Goal: Task Accomplishment & Management: Use online tool/utility

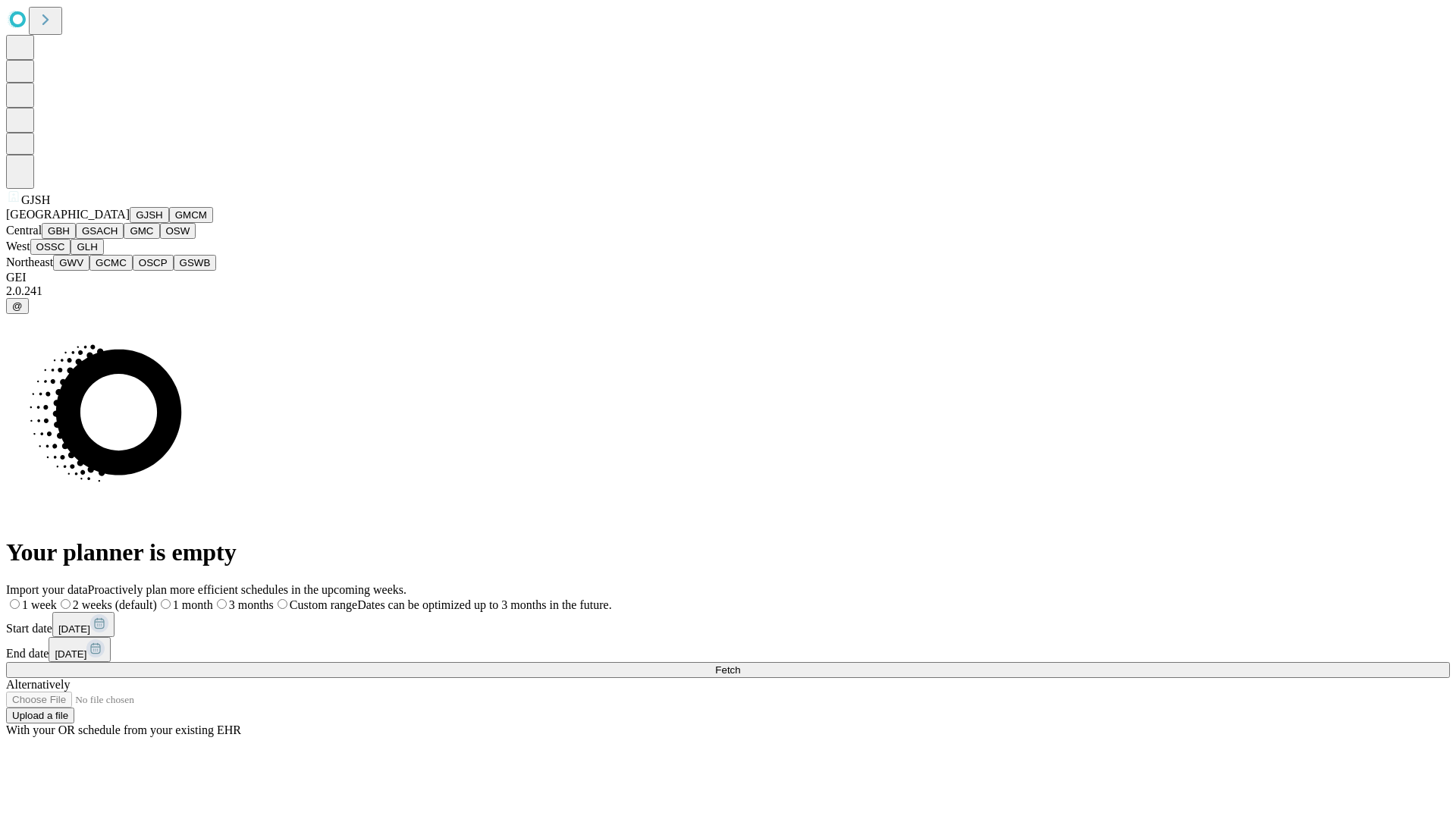
click at [130, 223] on button "GJSH" at bounding box center [149, 215] width 39 height 16
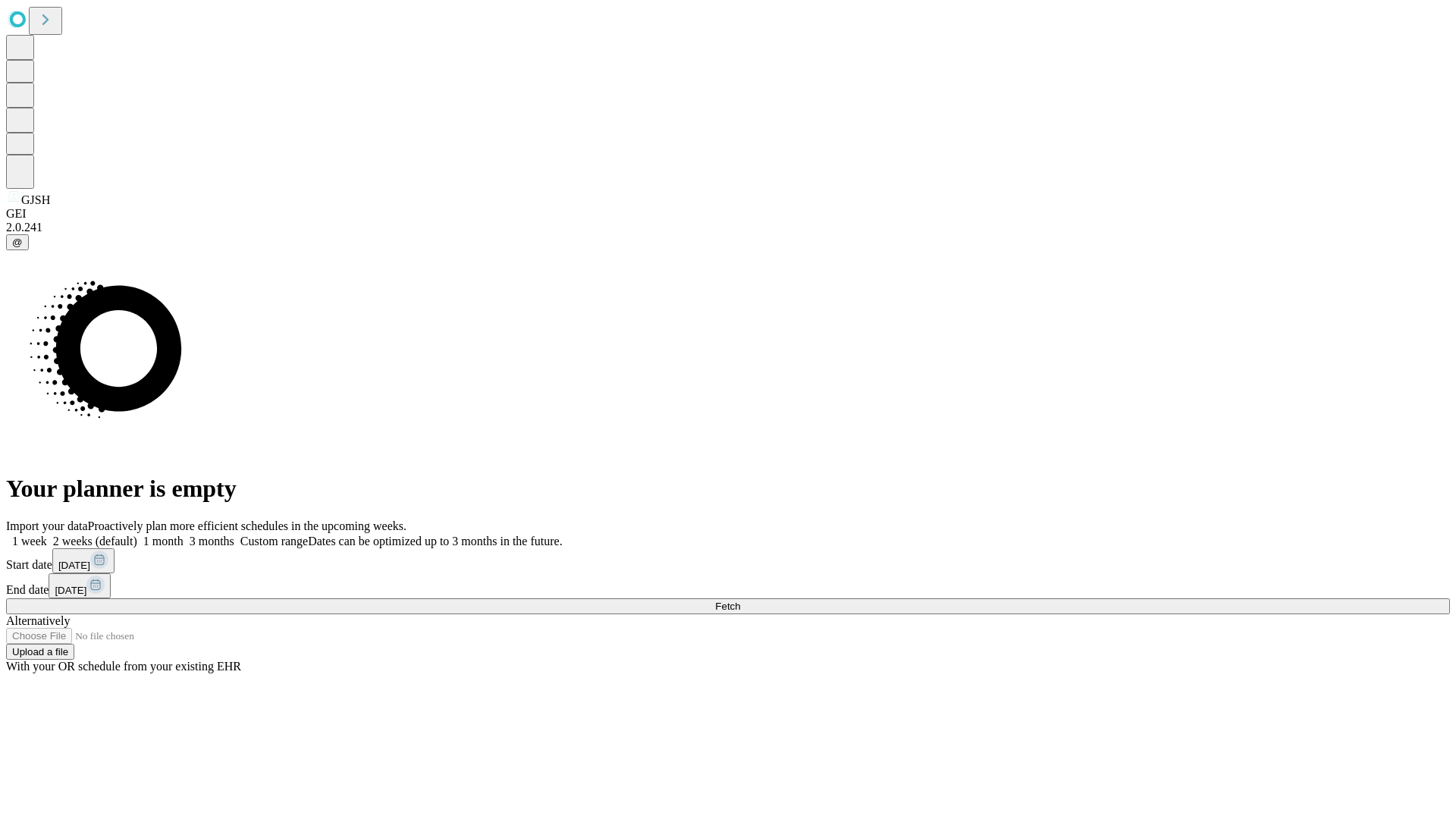
click at [47, 535] on label "1 week" at bounding box center [26, 541] width 41 height 13
click at [741, 601] on span "Fetch" at bounding box center [728, 606] width 25 height 11
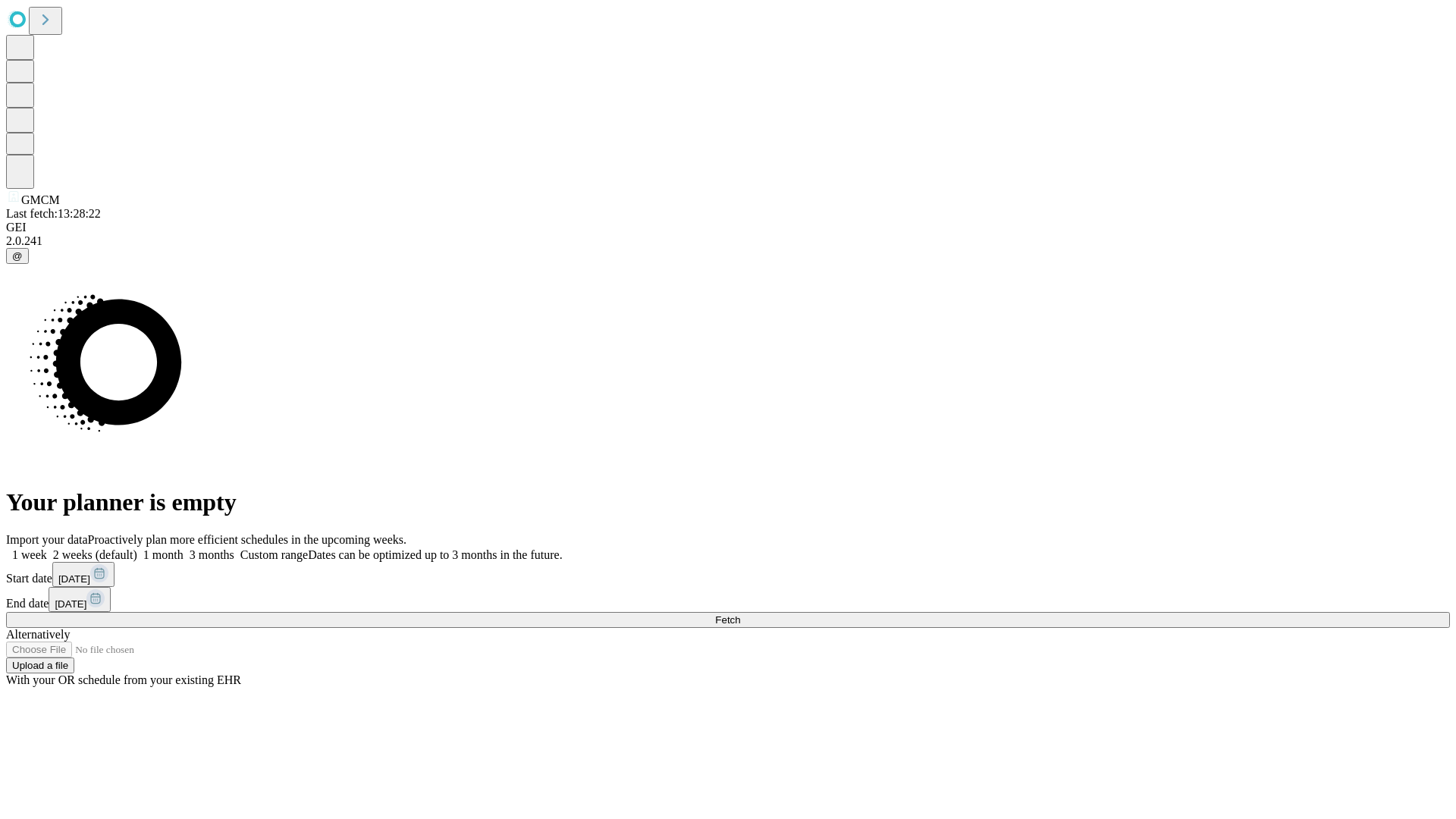
click at [741, 615] on span "Fetch" at bounding box center [728, 620] width 25 height 11
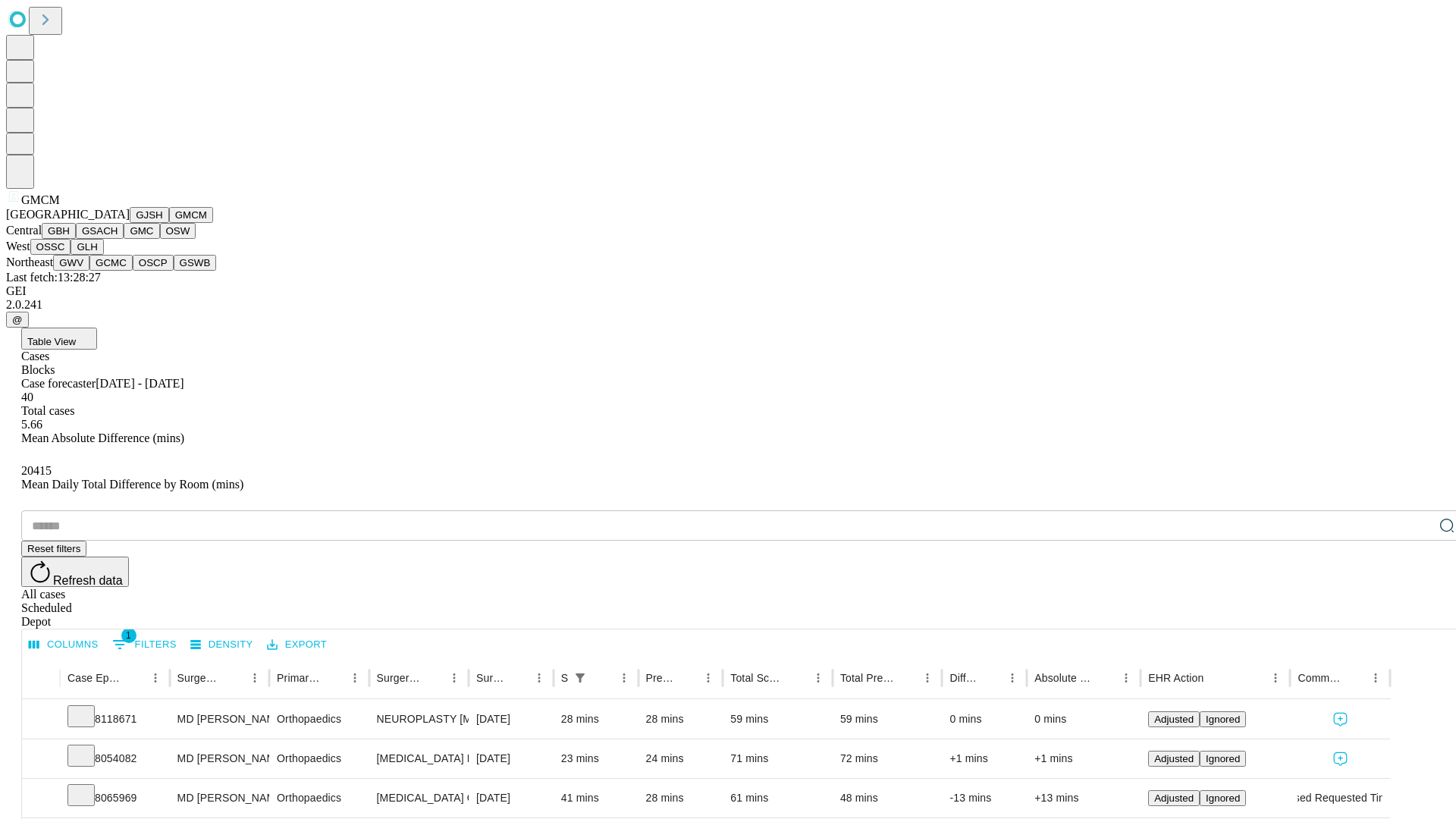
click at [76, 239] on button "GBH" at bounding box center [58, 231] width 34 height 16
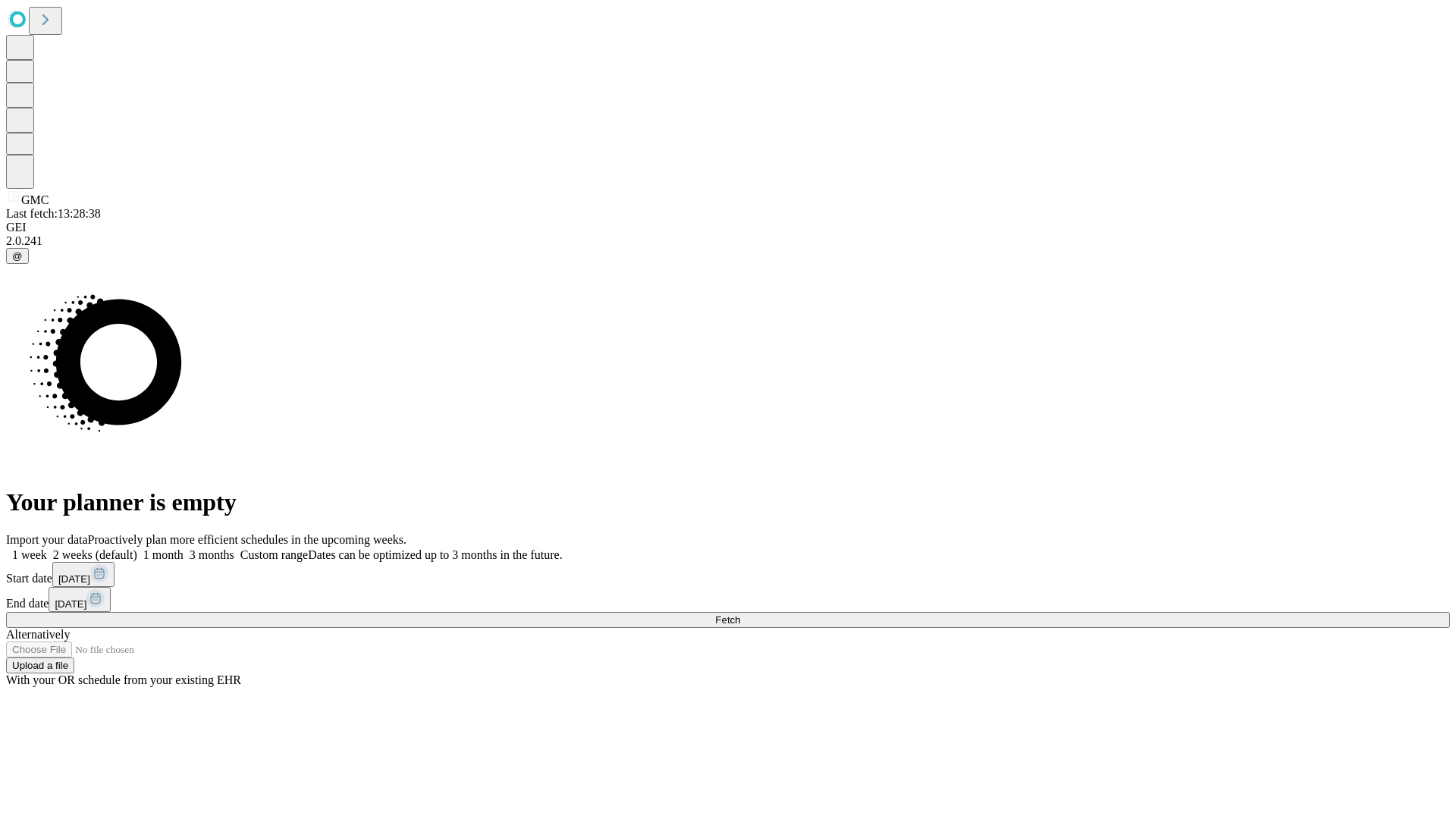
click at [47, 549] on label "1 week" at bounding box center [26, 555] width 41 height 13
click at [741, 615] on span "Fetch" at bounding box center [728, 620] width 25 height 11
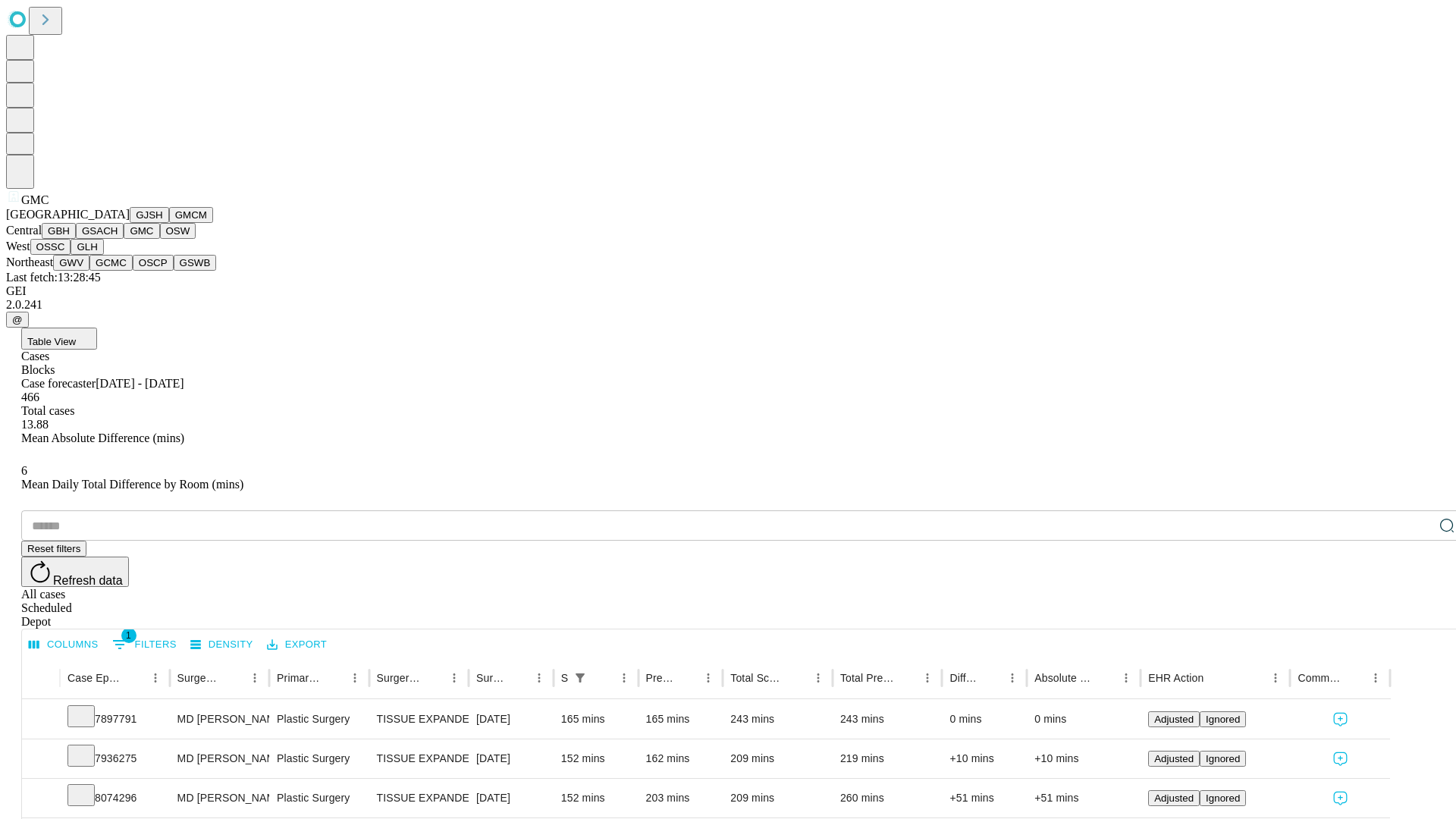
click at [160, 239] on button "OSW" at bounding box center [178, 231] width 37 height 16
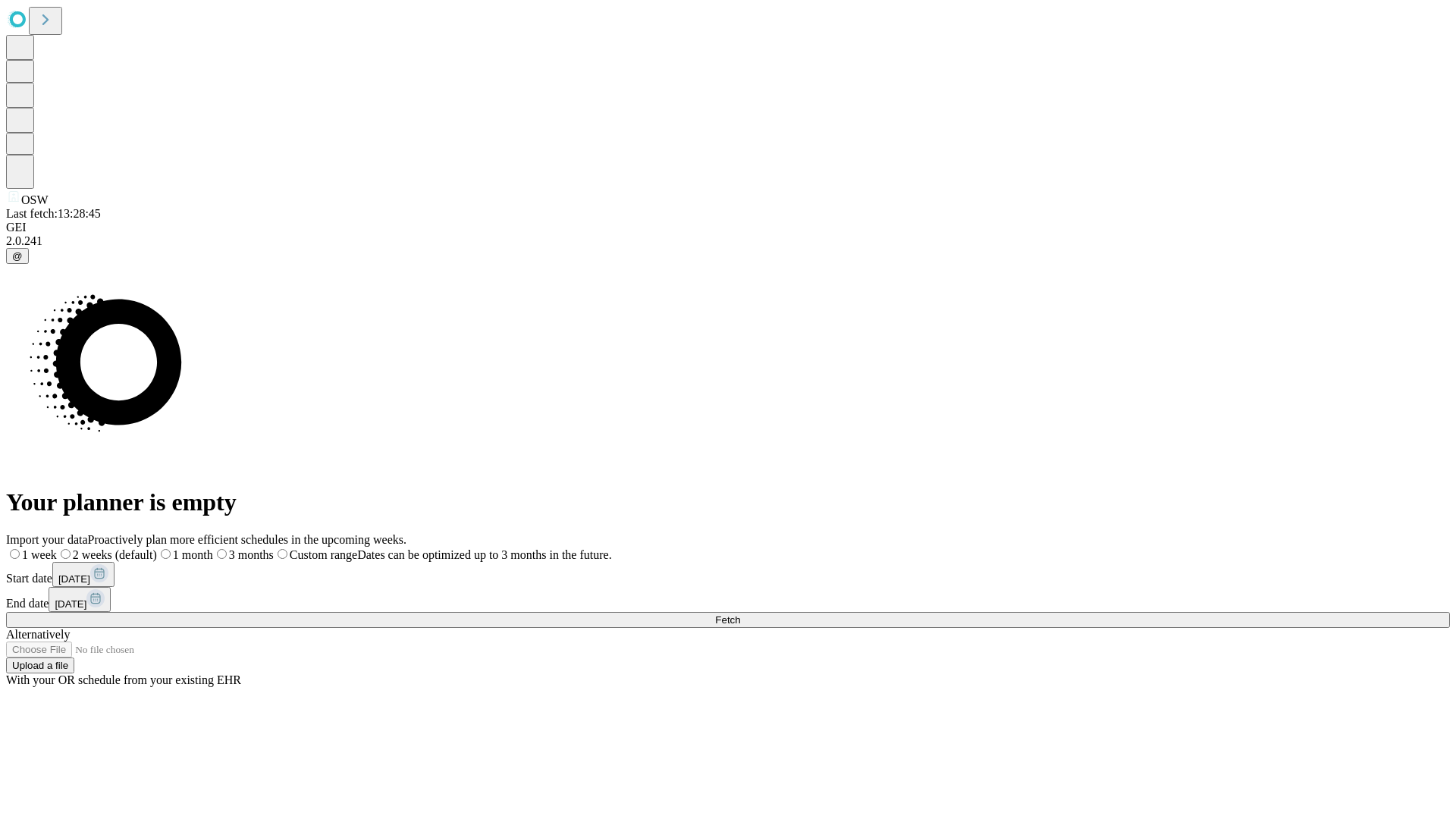
click at [57, 549] on label "1 week" at bounding box center [31, 555] width 50 height 13
click at [741, 615] on span "Fetch" at bounding box center [728, 620] width 25 height 11
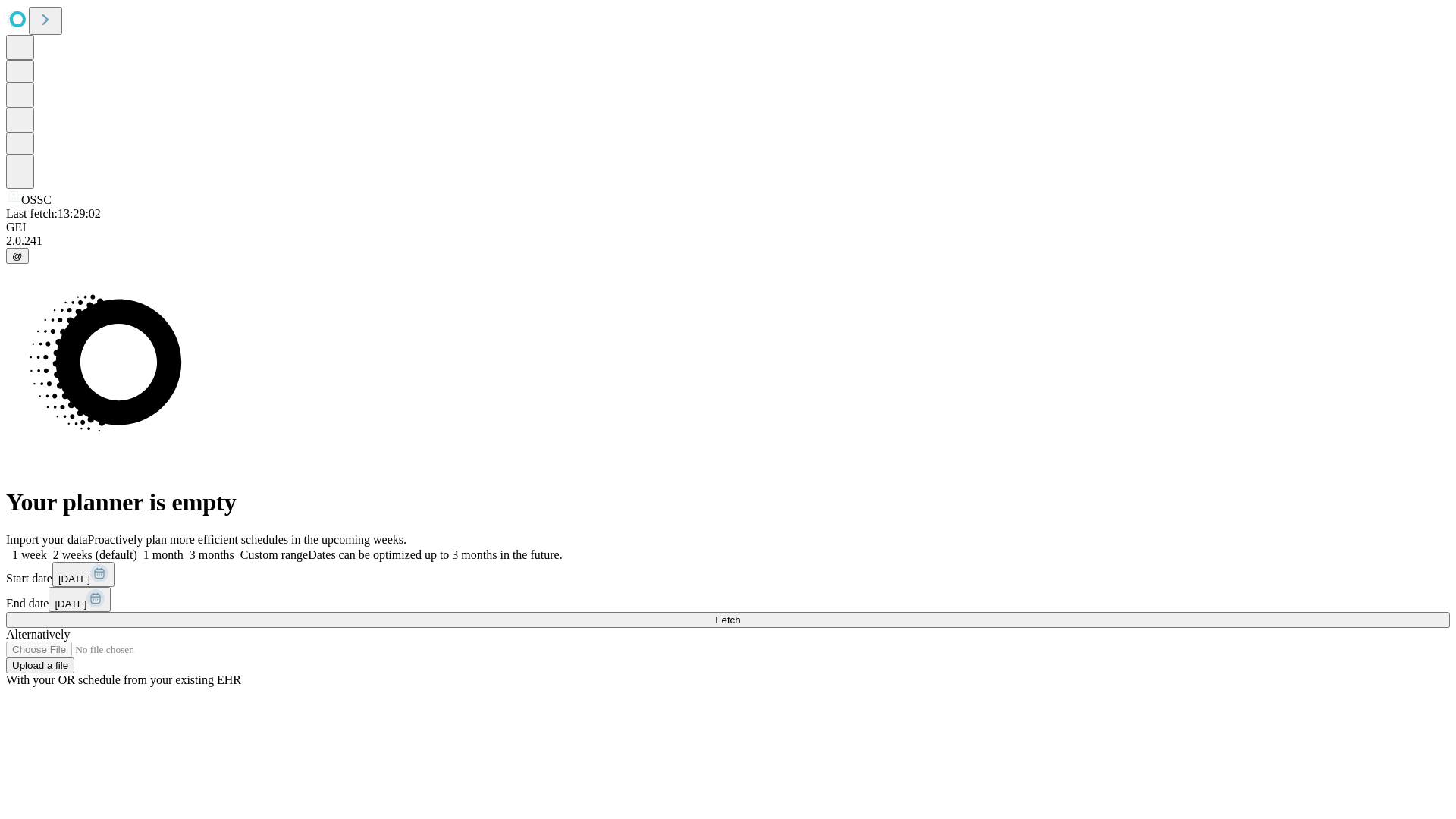
click at [47, 549] on label "1 week" at bounding box center [26, 555] width 41 height 13
click at [741, 615] on span "Fetch" at bounding box center [728, 620] width 25 height 11
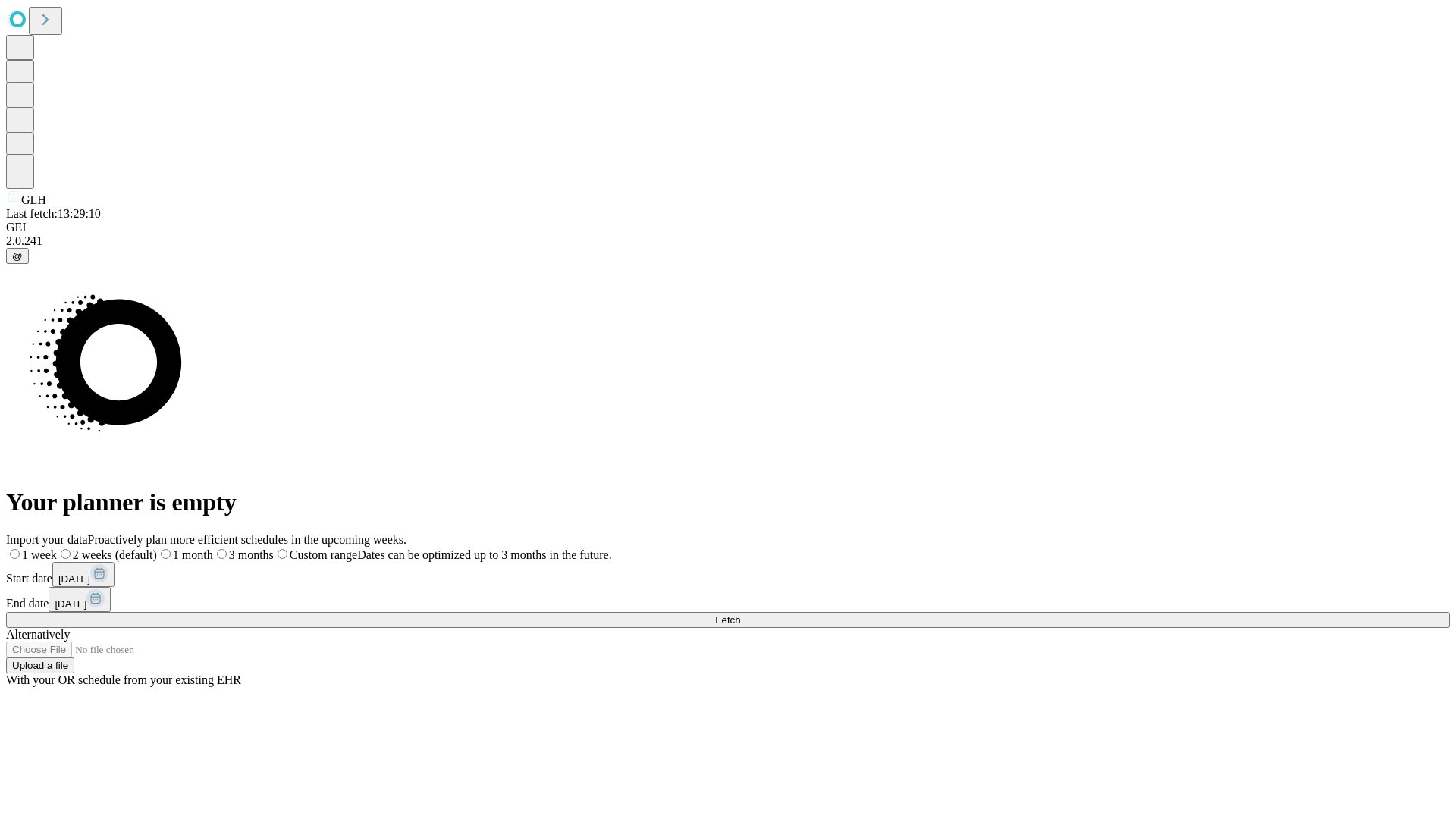
click at [741, 615] on span "Fetch" at bounding box center [728, 620] width 25 height 11
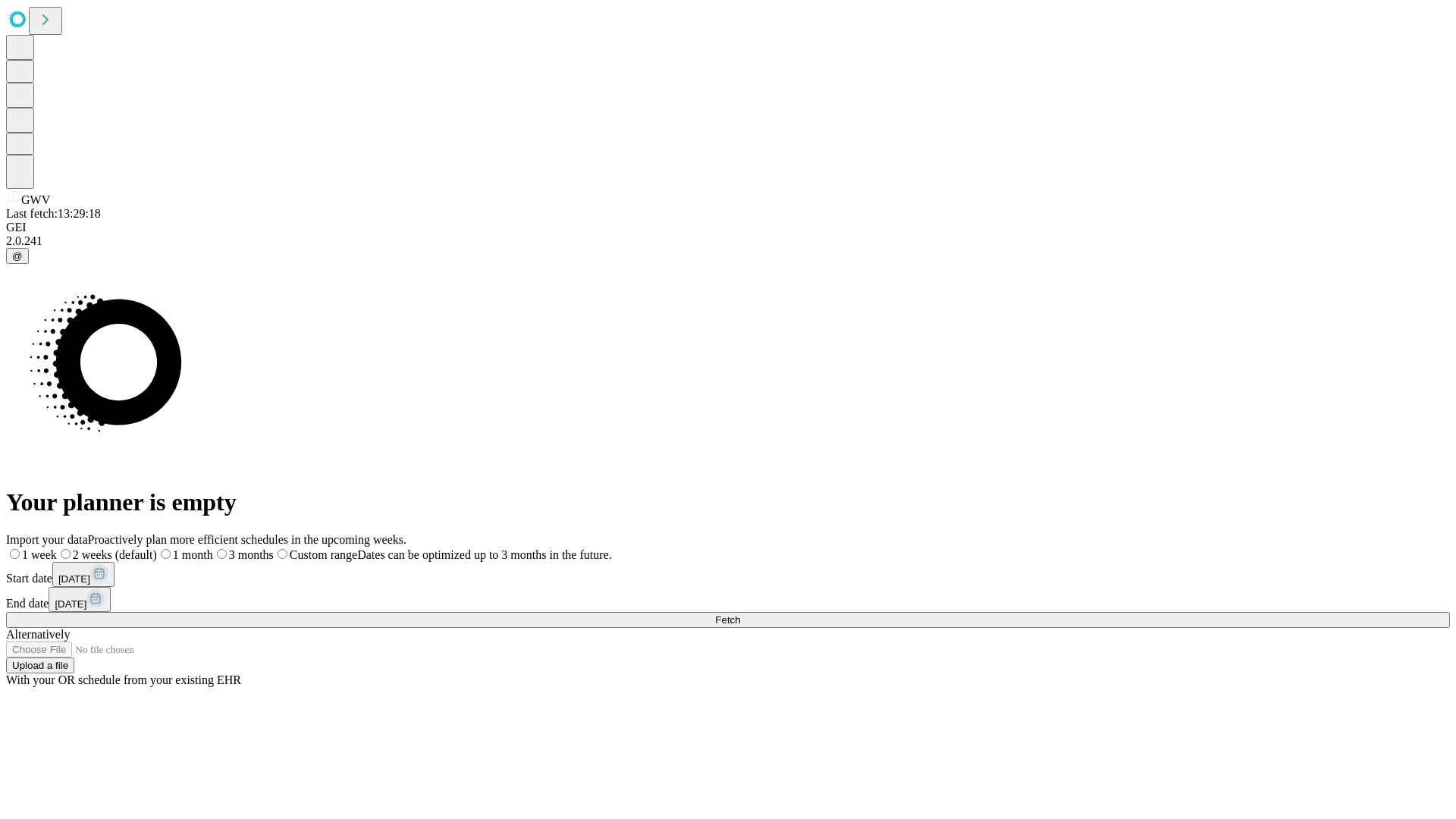
click at [57, 549] on label "1 week" at bounding box center [31, 555] width 50 height 13
click at [741, 615] on span "Fetch" at bounding box center [728, 620] width 25 height 11
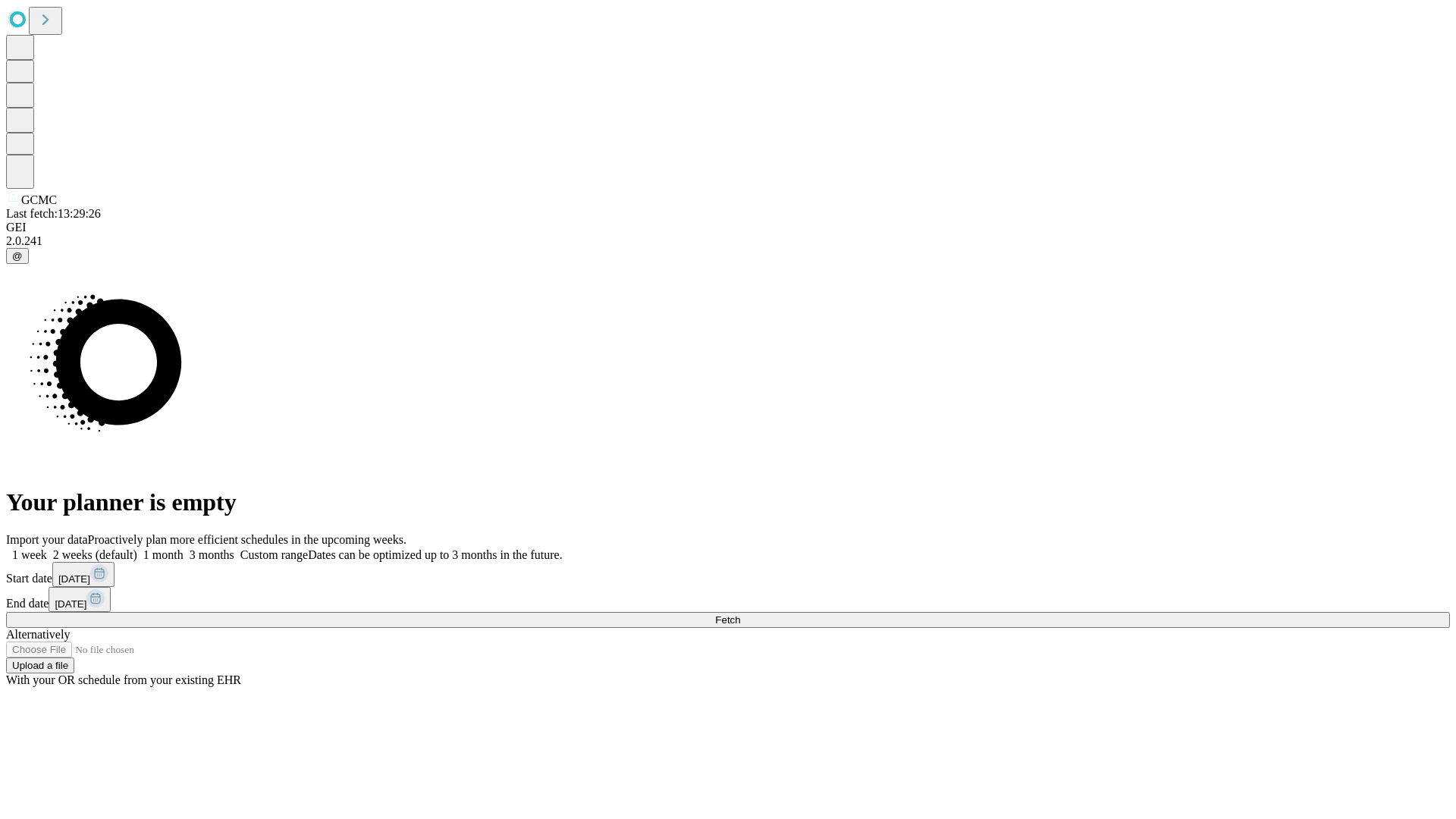
click at [47, 549] on label "1 week" at bounding box center [26, 555] width 41 height 13
click at [741, 615] on span "Fetch" at bounding box center [728, 620] width 25 height 11
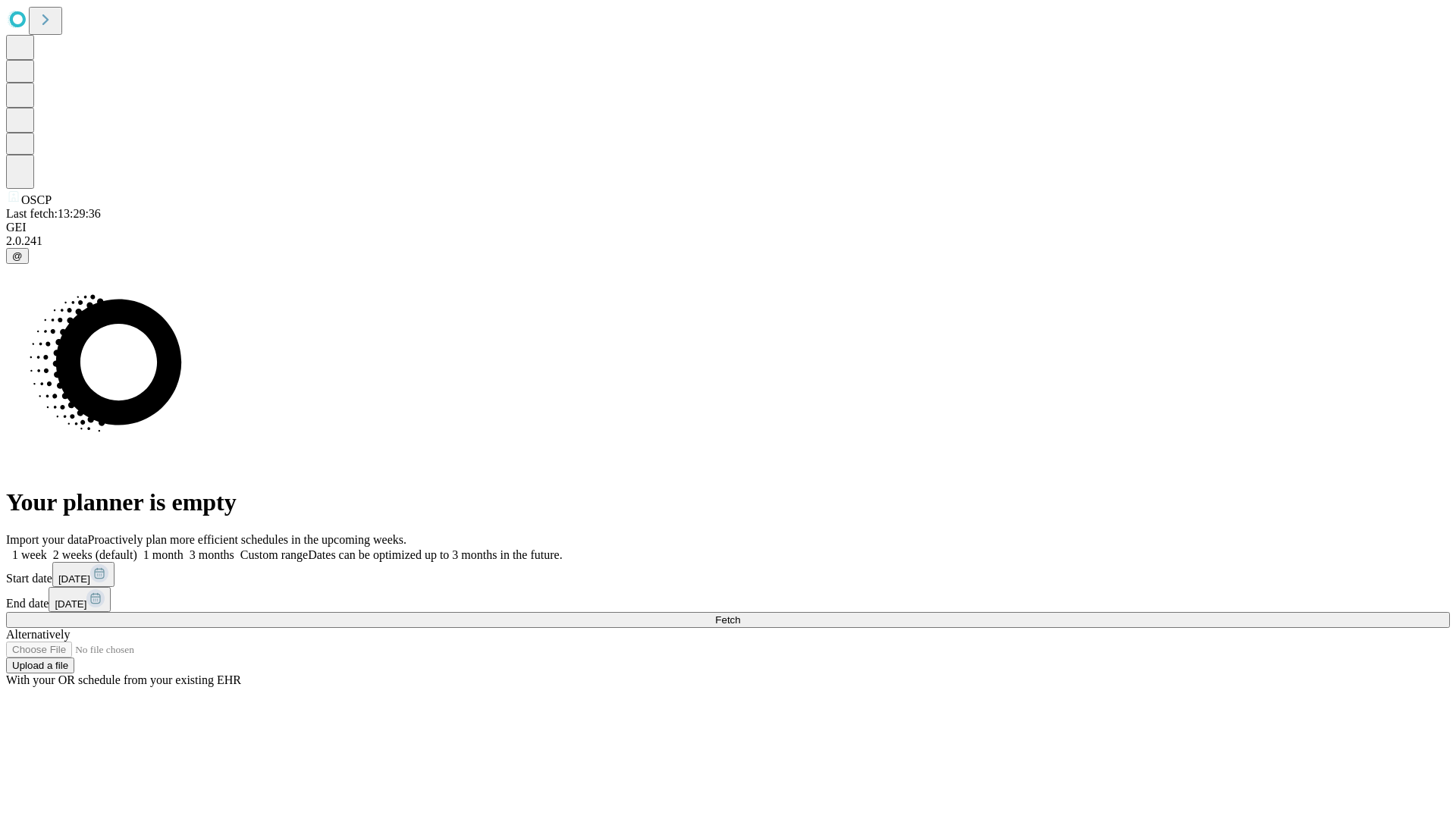
click at [47, 549] on label "1 week" at bounding box center [26, 555] width 41 height 13
click at [741, 615] on span "Fetch" at bounding box center [728, 620] width 25 height 11
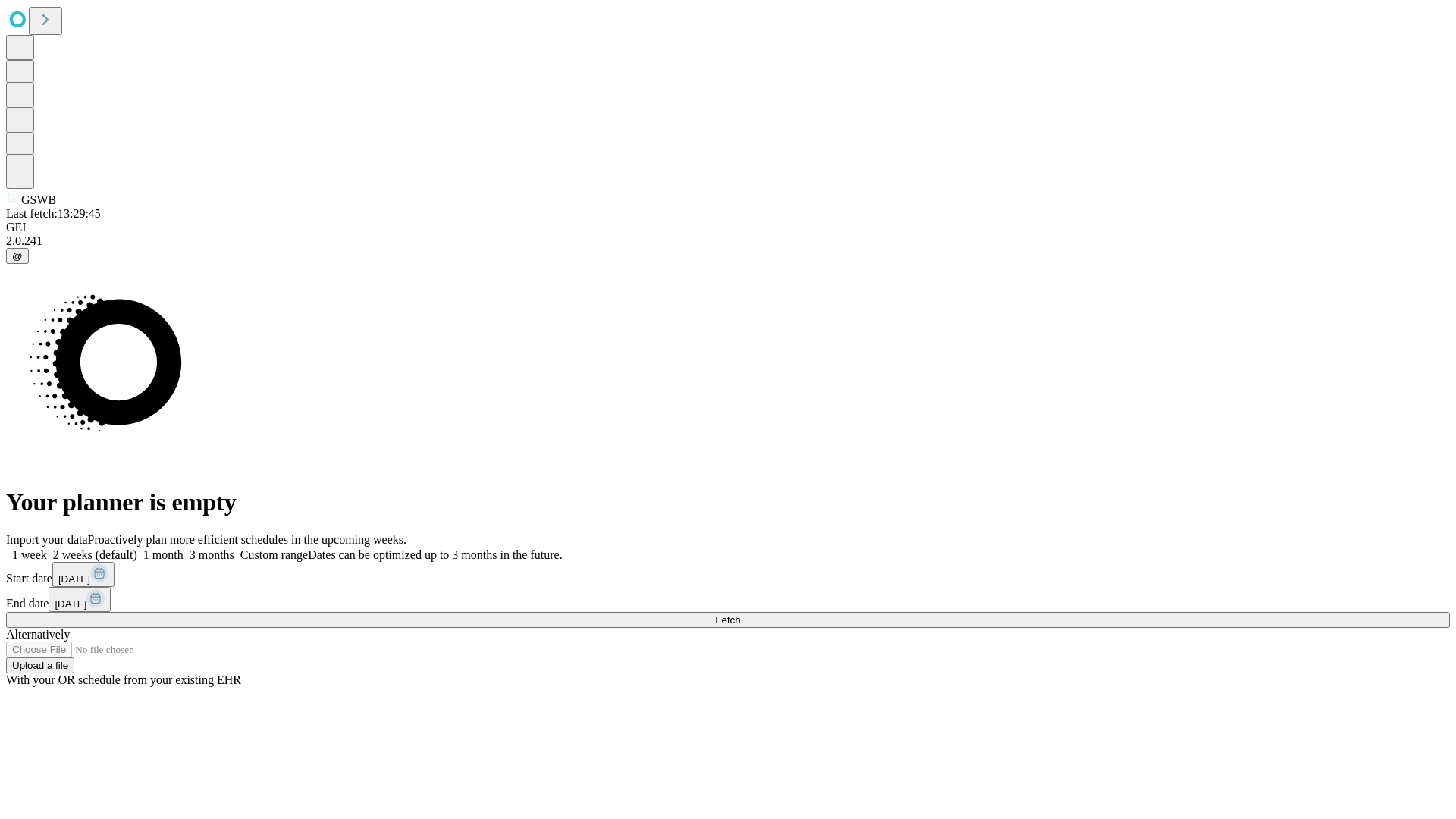
click at [47, 549] on label "1 week" at bounding box center [26, 555] width 41 height 13
click at [741, 615] on span "Fetch" at bounding box center [728, 620] width 25 height 11
